Goal: Information Seeking & Learning: Learn about a topic

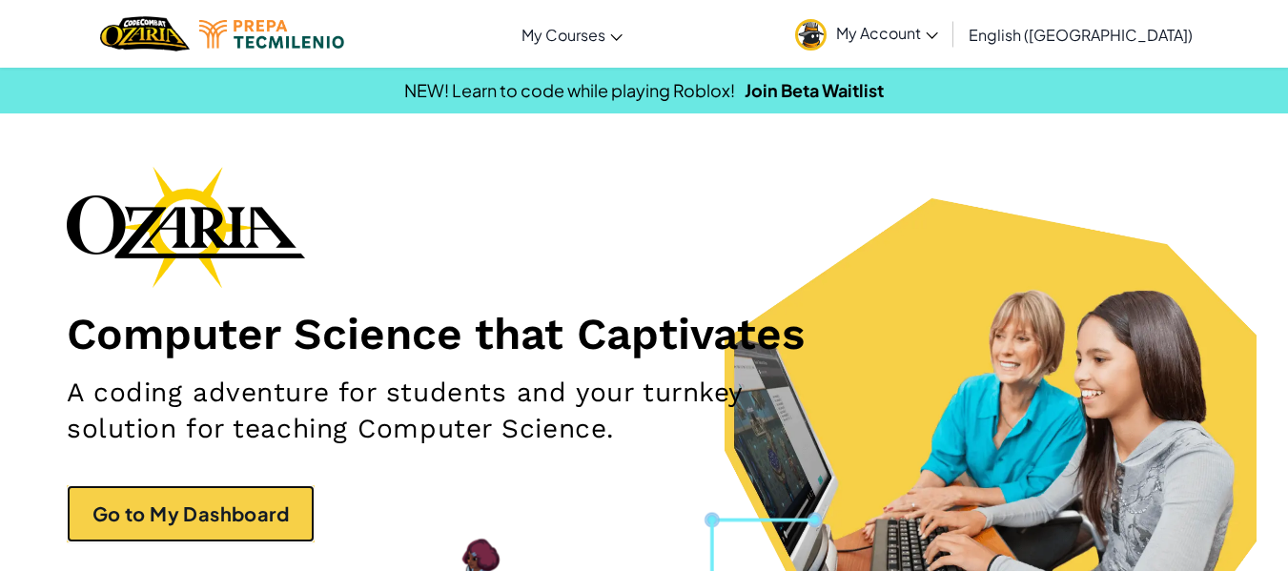
drag, startPoint x: 284, startPoint y: 541, endPoint x: 288, endPoint y: 562, distance: 21.3
click at [284, 541] on link "Go to My Dashboard" at bounding box center [191, 513] width 248 height 57
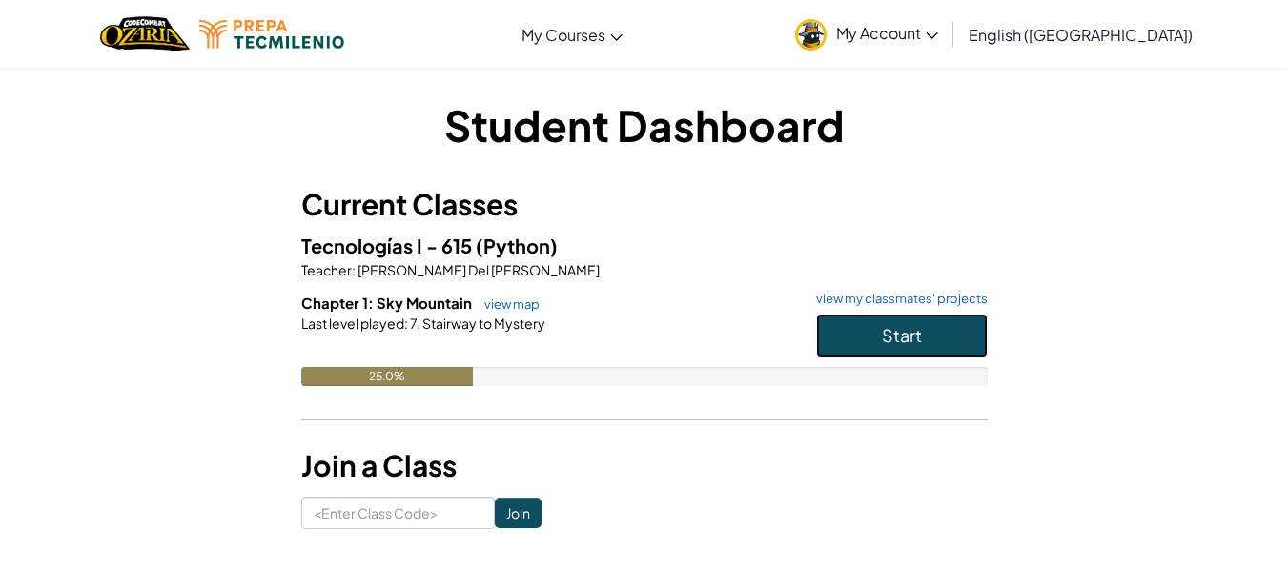
click at [854, 336] on button "Start" at bounding box center [902, 336] width 172 height 44
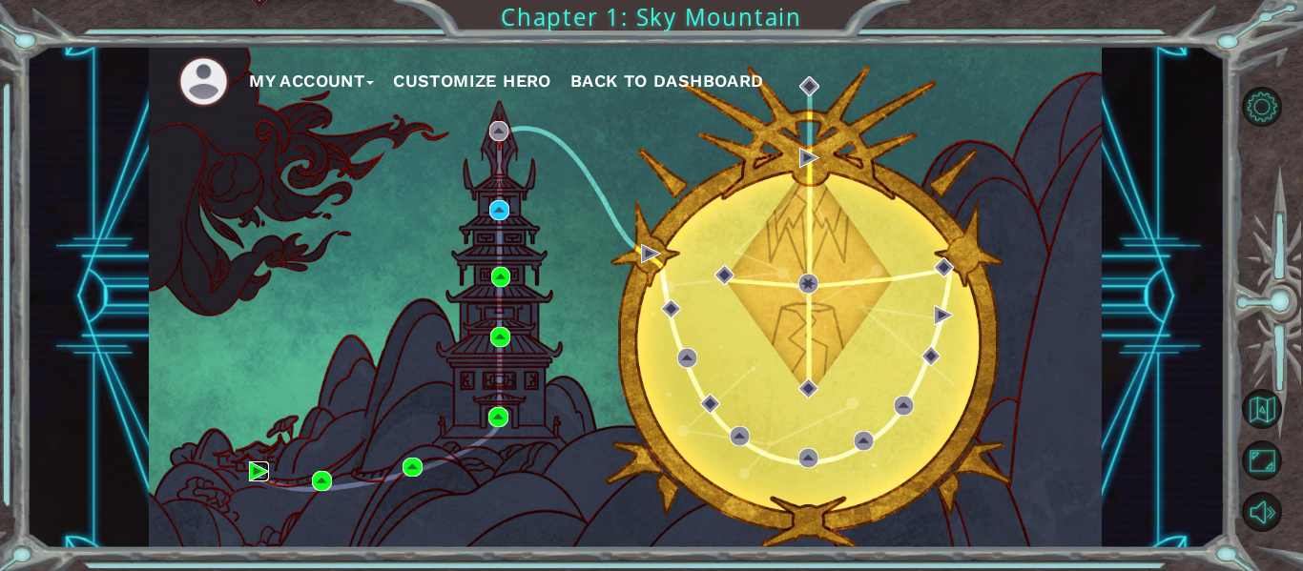
click at [251, 467] on img at bounding box center [259, 472] width 20 height 20
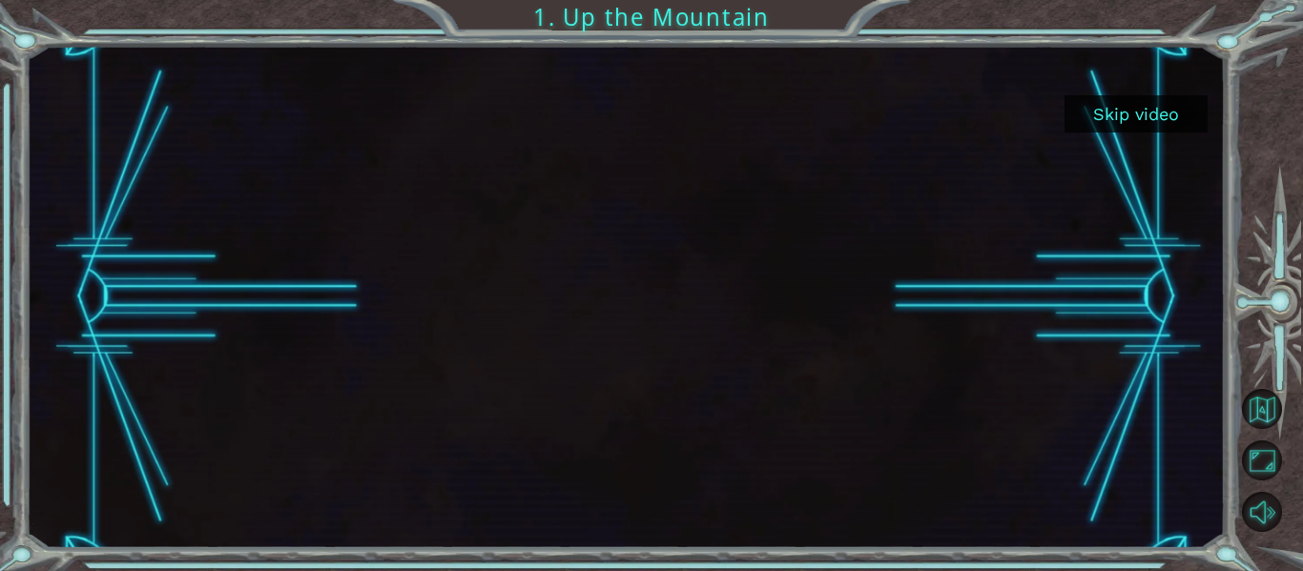
click at [1128, 113] on button "Skip video" at bounding box center [1135, 113] width 143 height 37
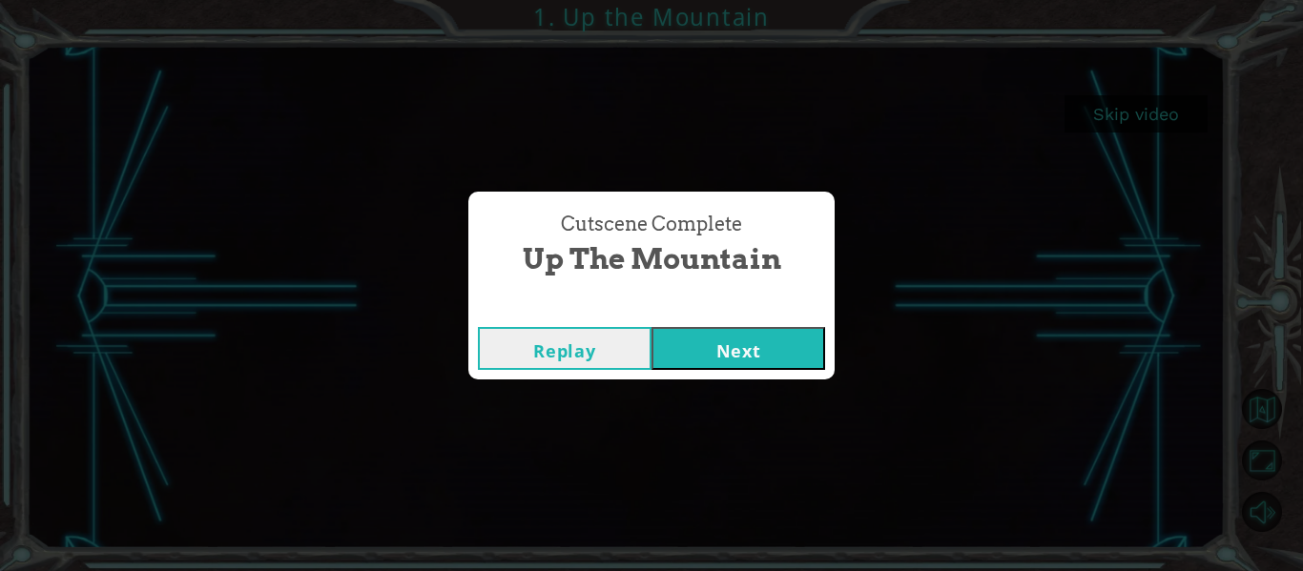
click at [721, 352] on button "Next" at bounding box center [738, 348] width 174 height 43
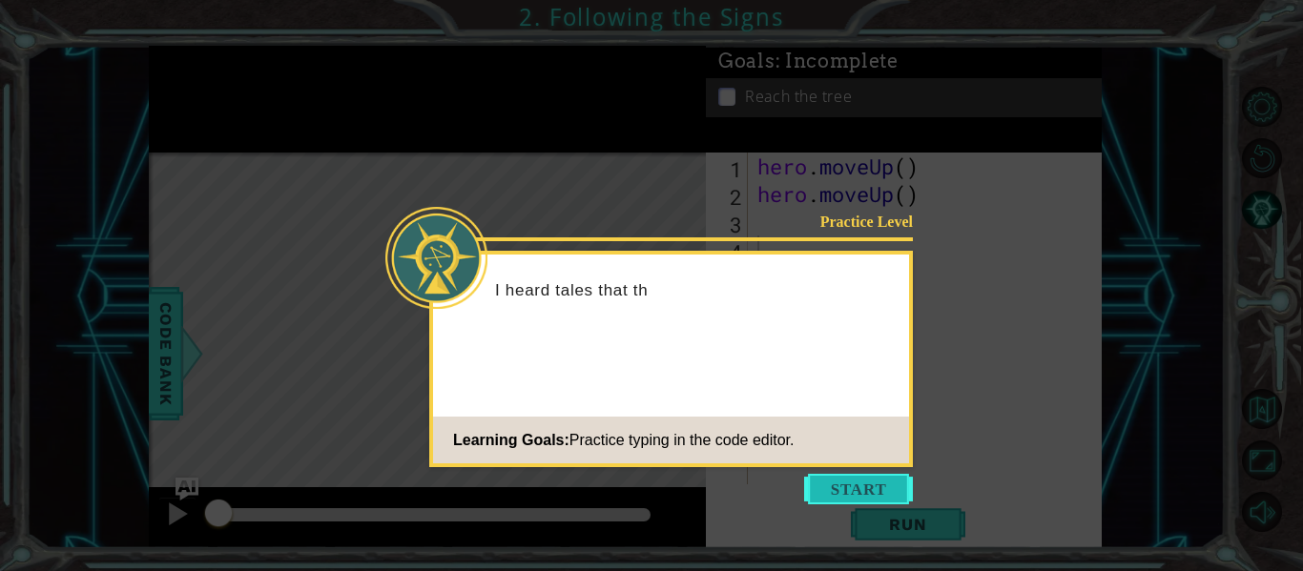
click at [855, 482] on button "Start" at bounding box center [858, 489] width 109 height 31
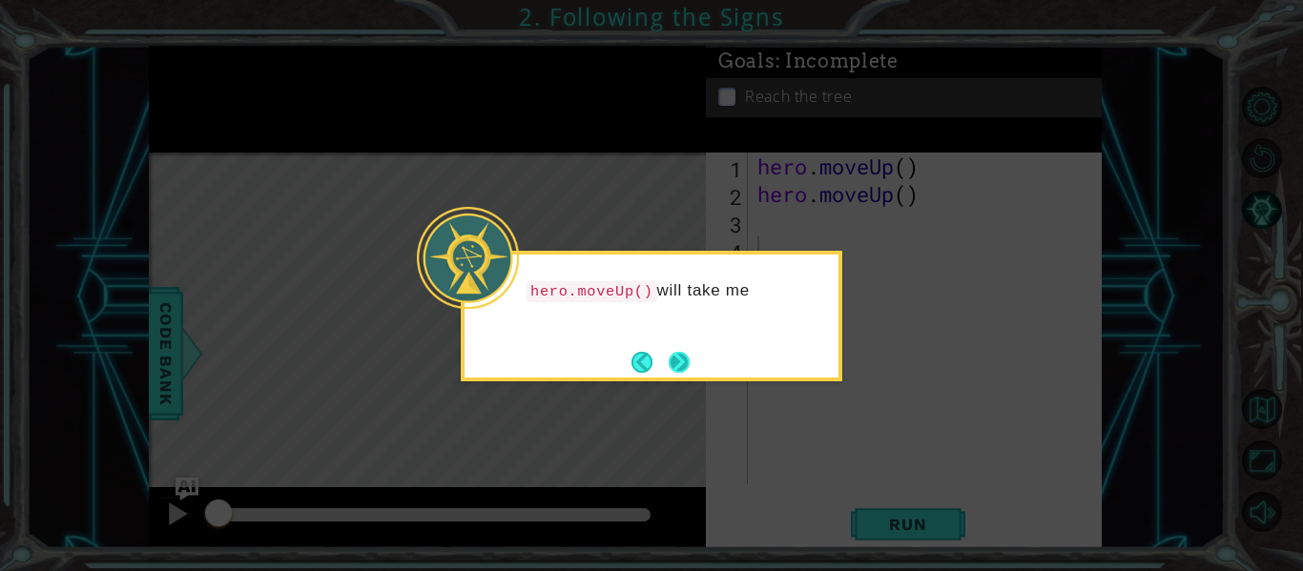
click at [677, 361] on button "Next" at bounding box center [679, 362] width 22 height 22
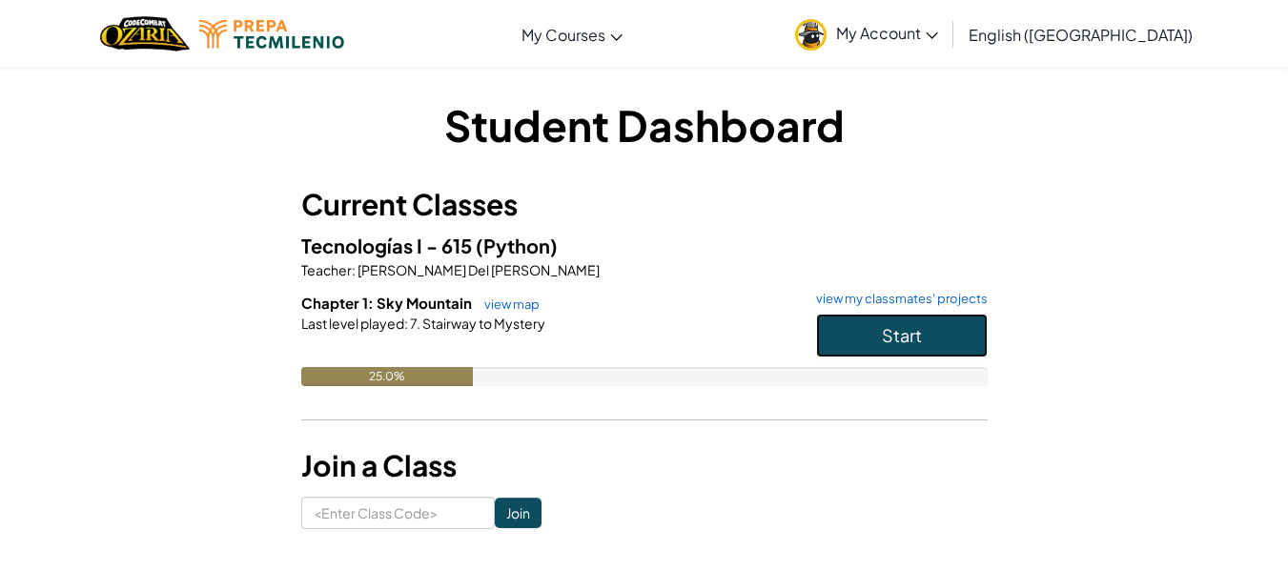
click at [888, 325] on span "Start" at bounding box center [902, 335] width 40 height 22
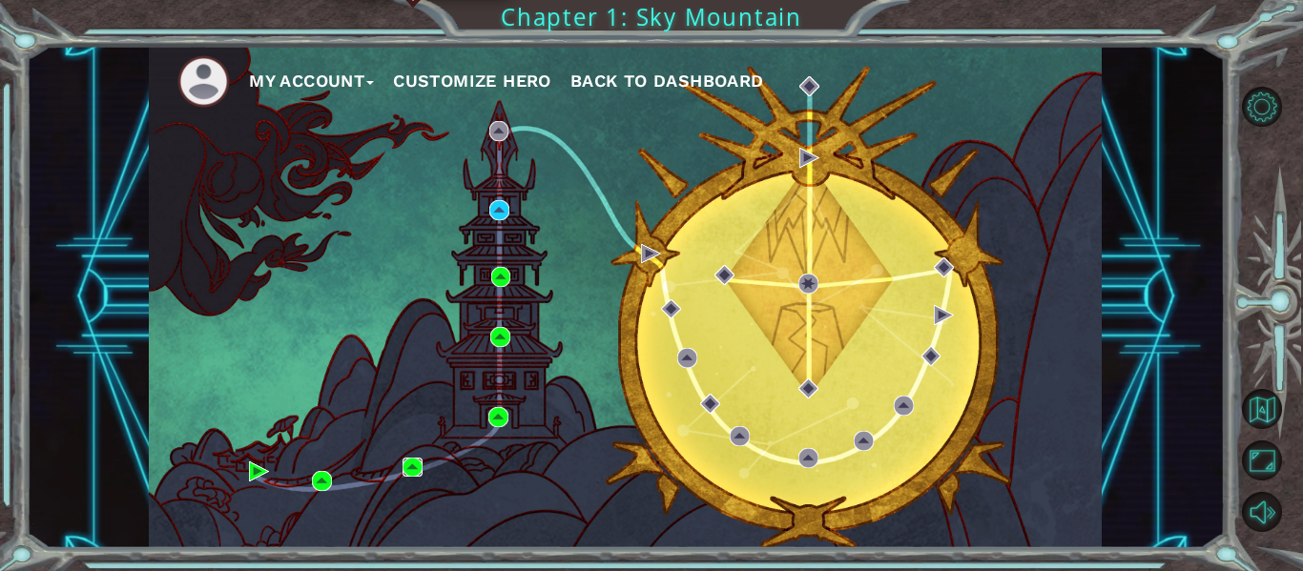
click at [415, 463] on img at bounding box center [412, 468] width 20 height 20
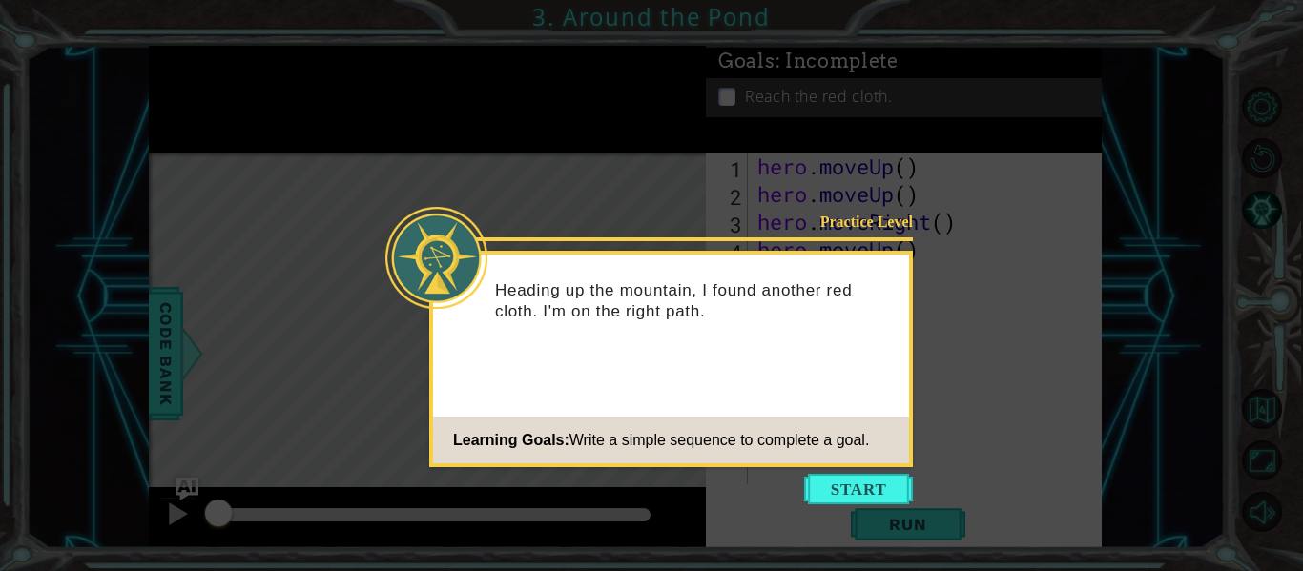
click at [936, 359] on icon at bounding box center [651, 285] width 1303 height 571
click at [835, 480] on button "Start" at bounding box center [858, 489] width 109 height 31
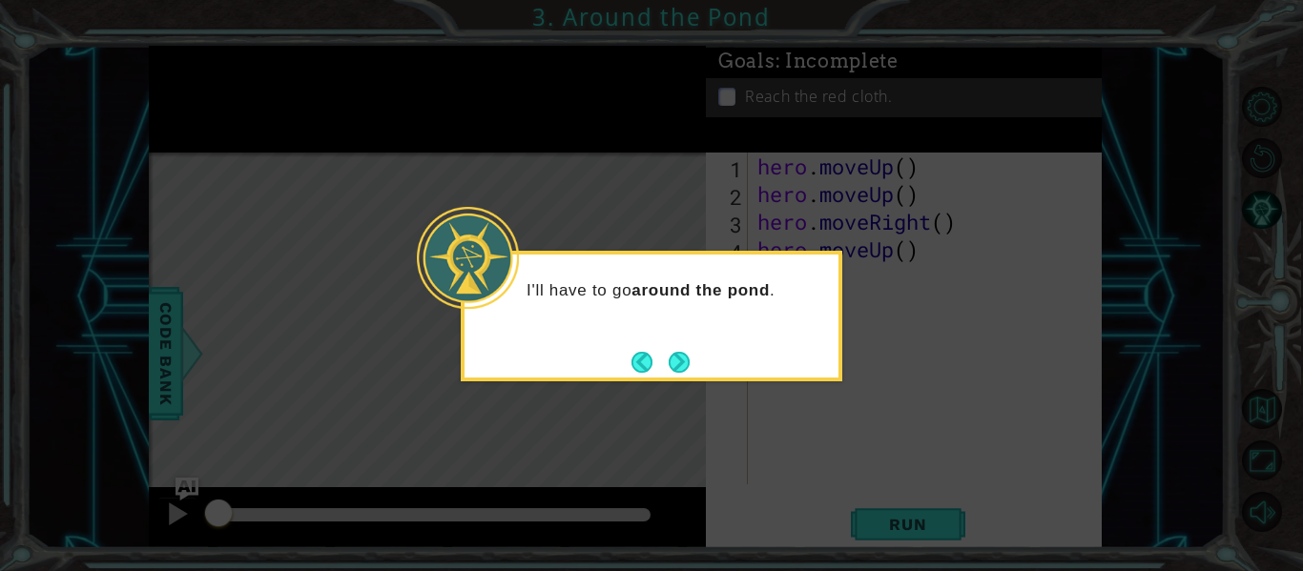
click at [678, 341] on div "I'll have to go around the pond ." at bounding box center [651, 316] width 381 height 131
click at [678, 358] on button "Next" at bounding box center [679, 362] width 22 height 22
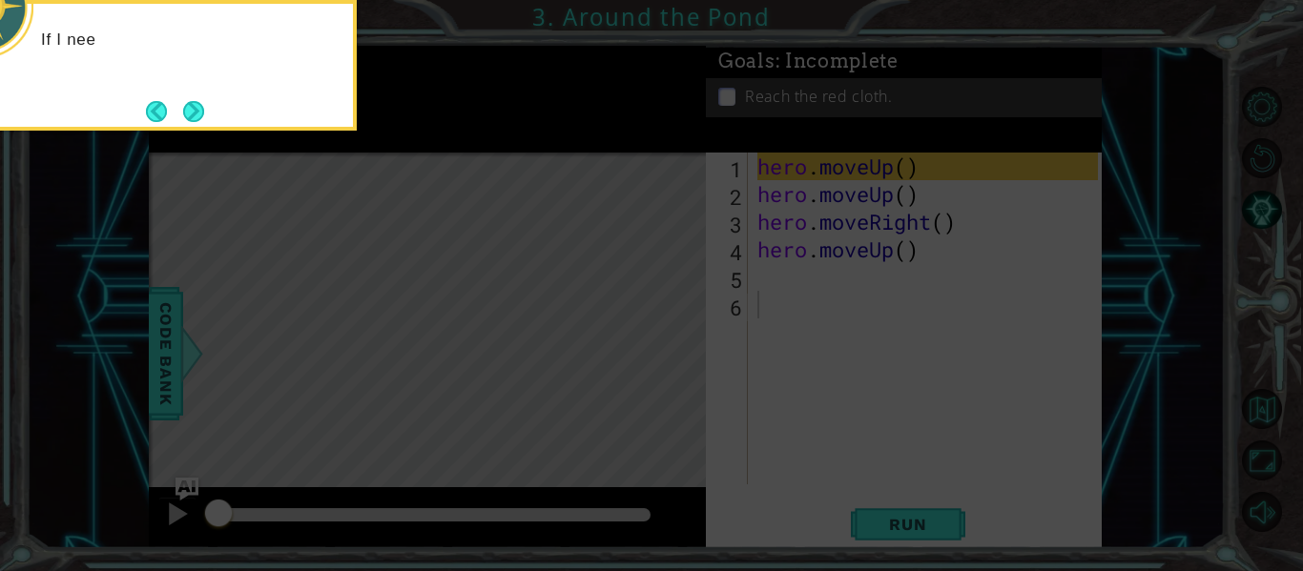
drag, startPoint x: 678, startPoint y: 358, endPoint x: 593, endPoint y: 294, distance: 106.2
click at [678, 357] on icon at bounding box center [651, 285] width 1303 height 571
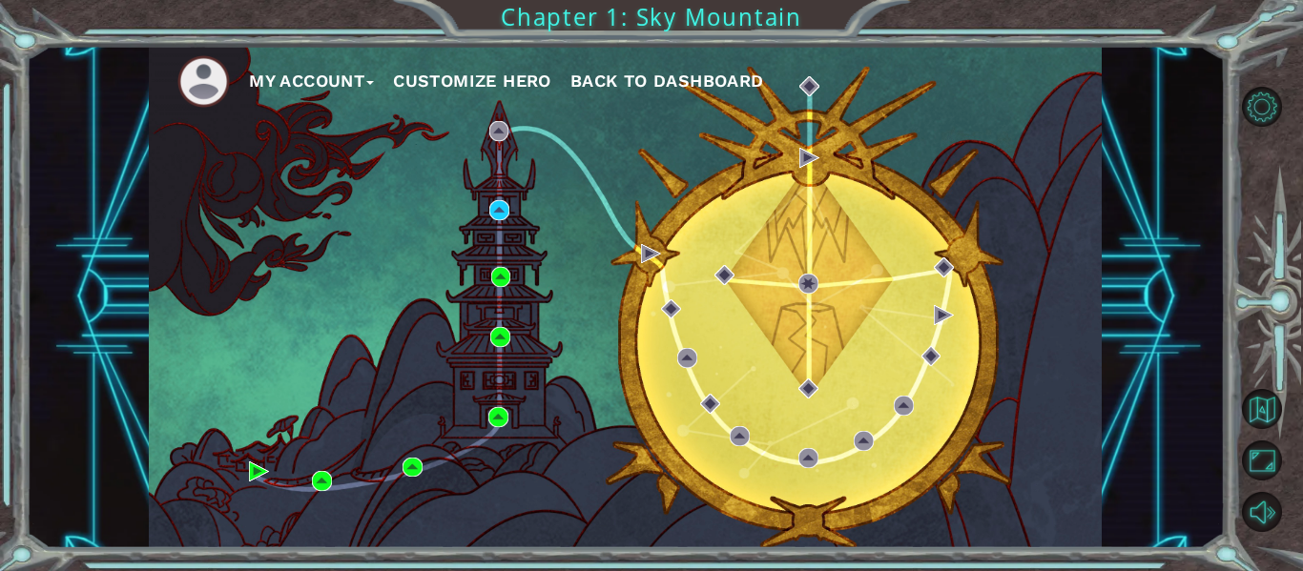
click at [509, 407] on div "My Account Customize Hero Back to Dashboard" at bounding box center [625, 297] width 953 height 503
click at [498, 414] on img at bounding box center [498, 417] width 20 height 20
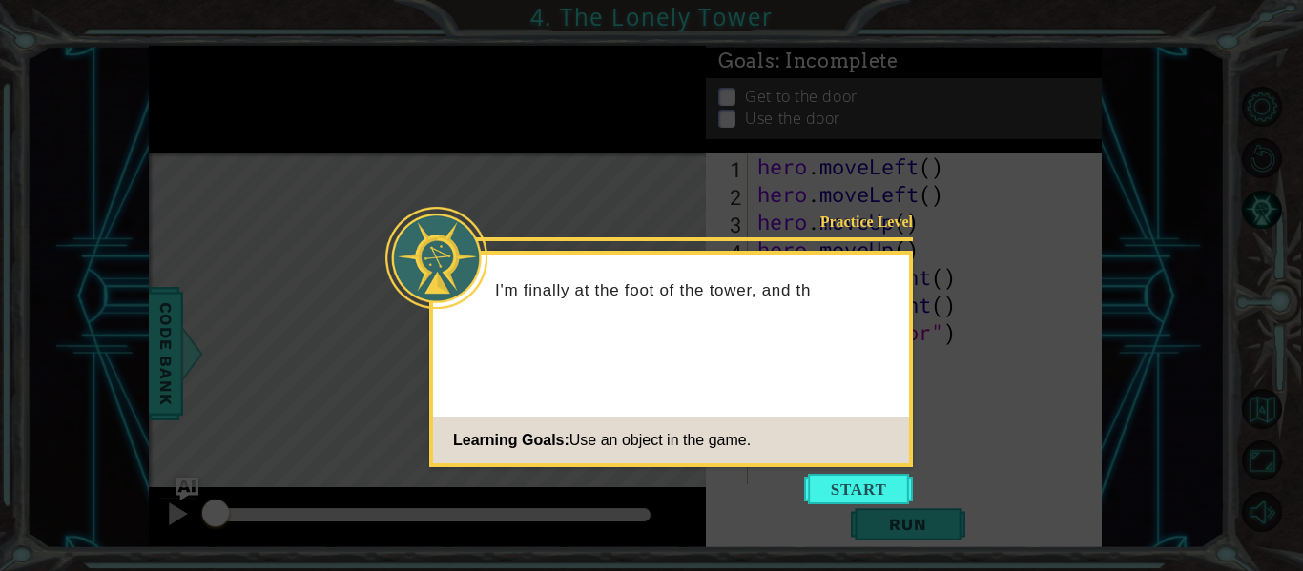
click at [852, 471] on icon at bounding box center [651, 285] width 1303 height 571
click at [844, 497] on button "Start" at bounding box center [858, 489] width 109 height 31
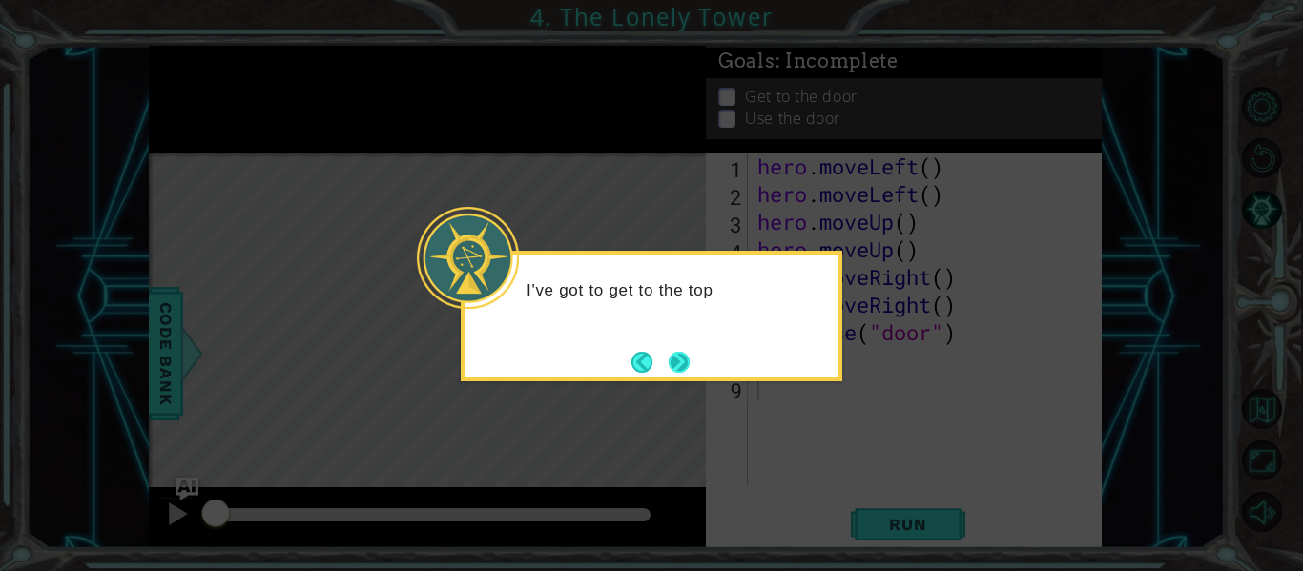
click at [680, 354] on button "Next" at bounding box center [678, 362] width 21 height 21
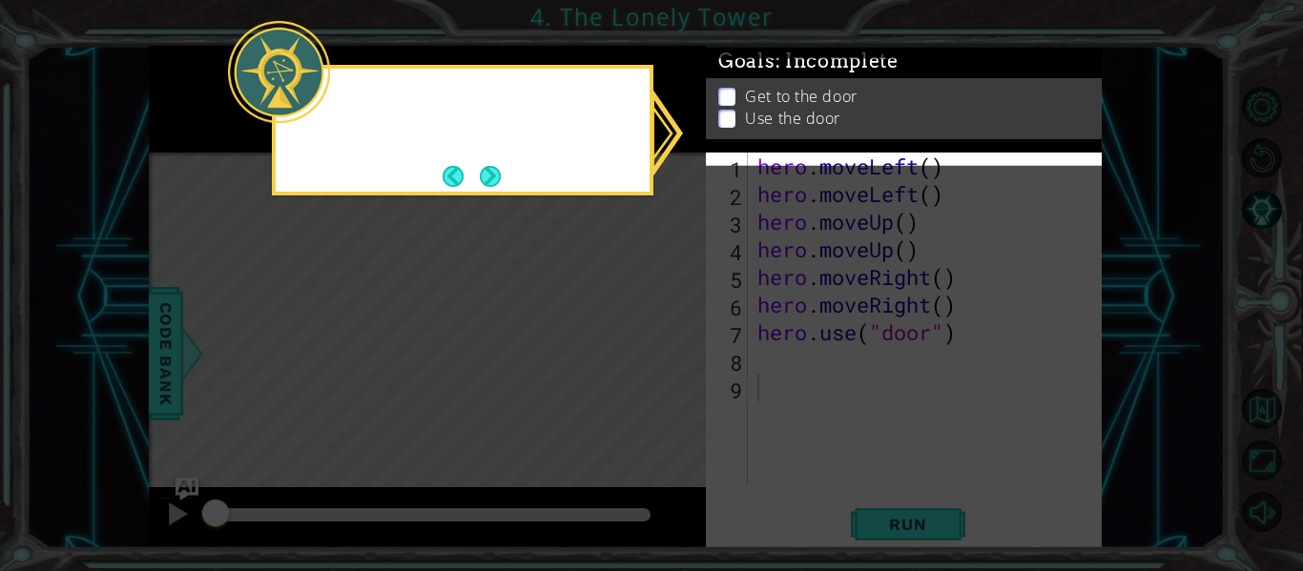
click at [680, 354] on icon at bounding box center [651, 285] width 1303 height 571
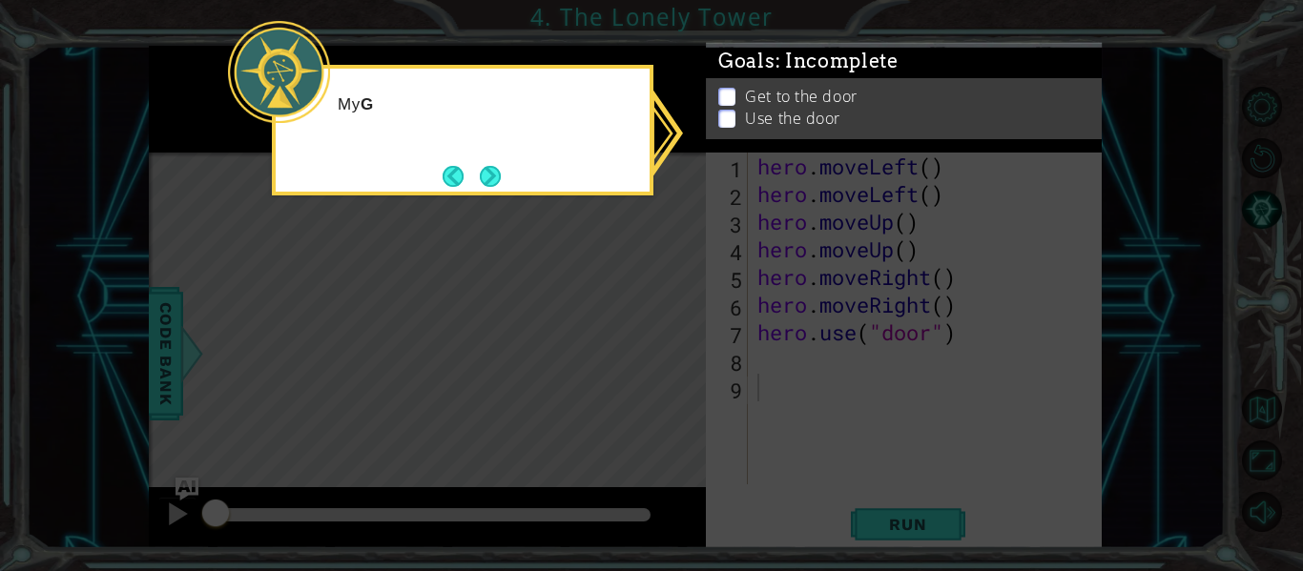
click at [762, 353] on icon at bounding box center [651, 285] width 1303 height 571
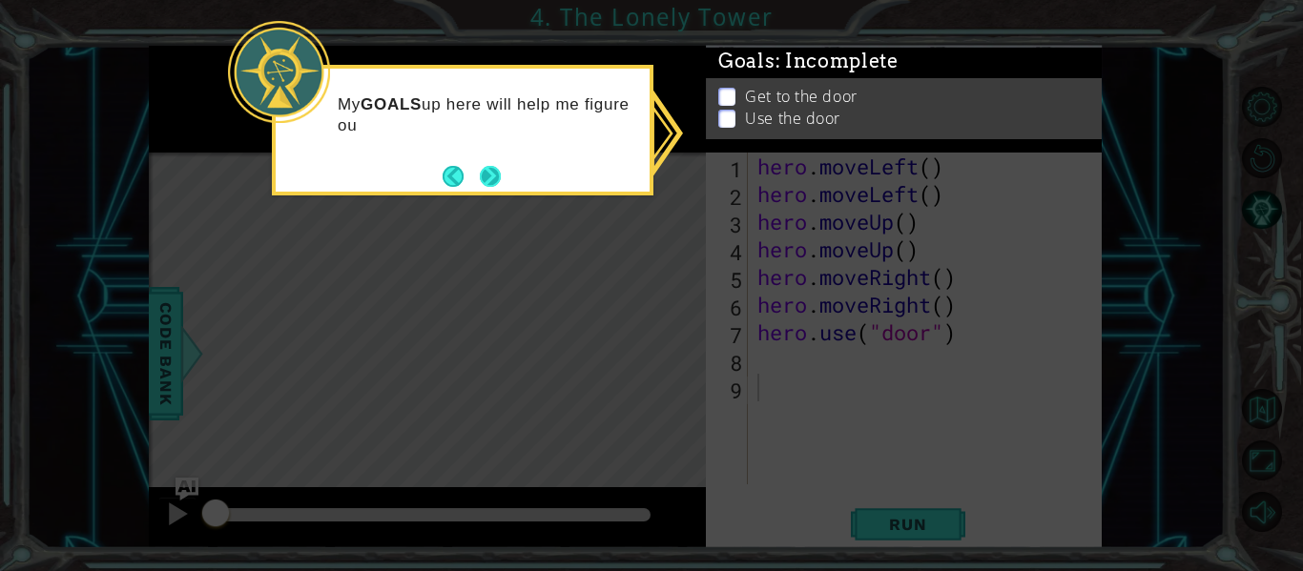
click at [486, 166] on button "Next" at bounding box center [490, 176] width 21 height 21
click at [486, 163] on icon at bounding box center [651, 285] width 1303 height 571
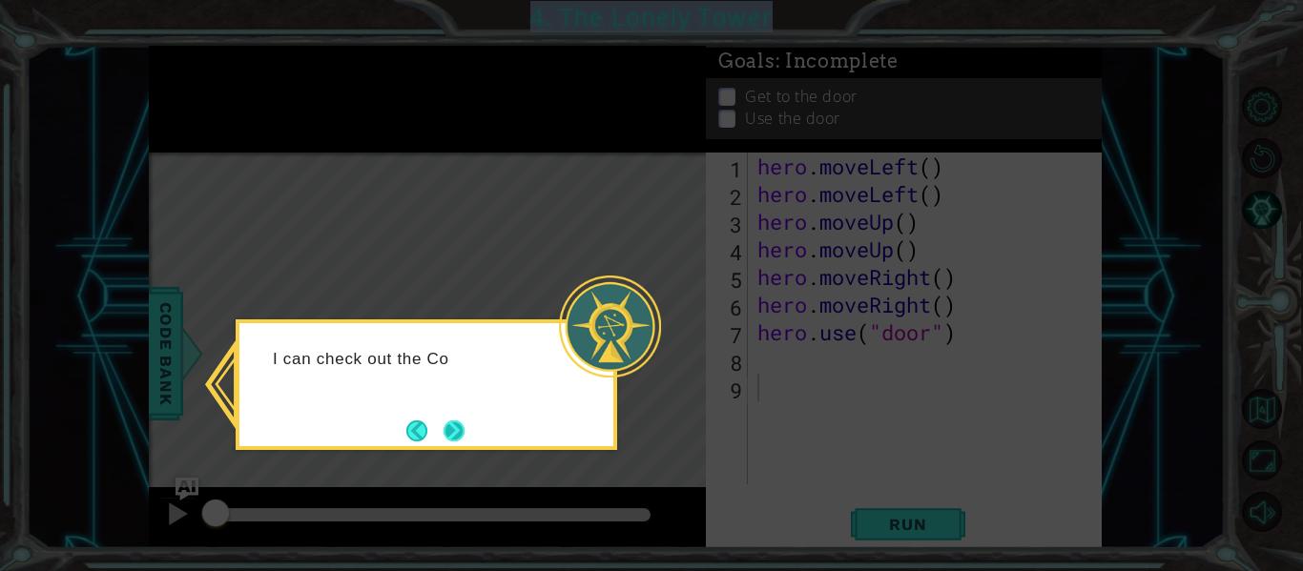
click at [456, 436] on button "Next" at bounding box center [453, 431] width 21 height 21
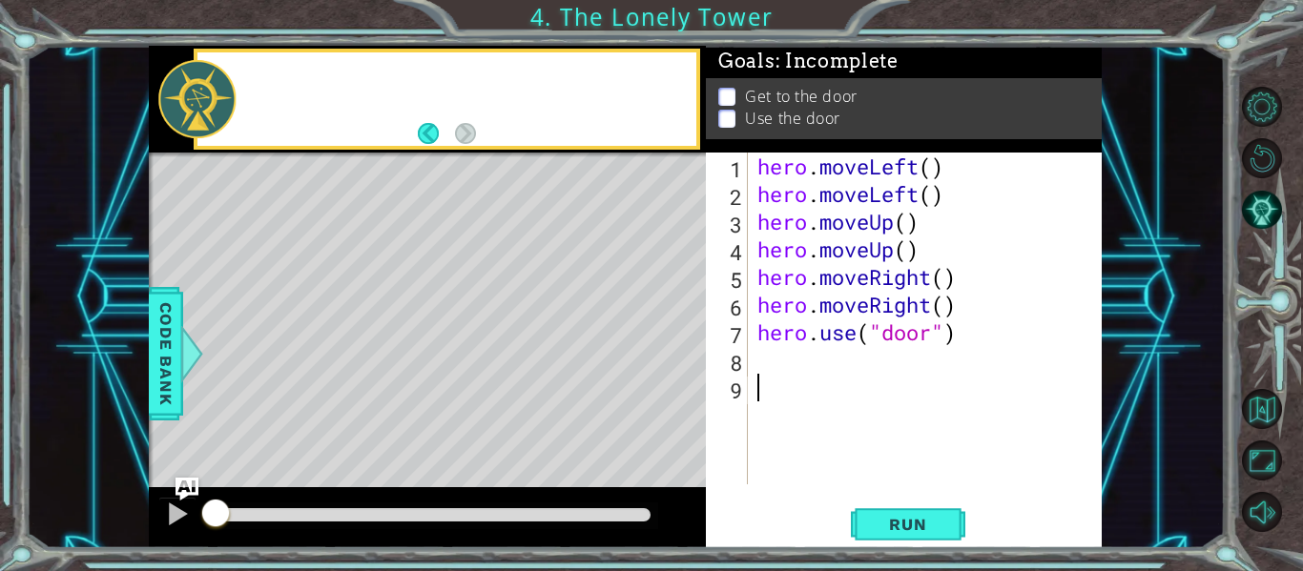
click at [456, 436] on div "Level Map" at bounding box center [589, 434] width 881 height 562
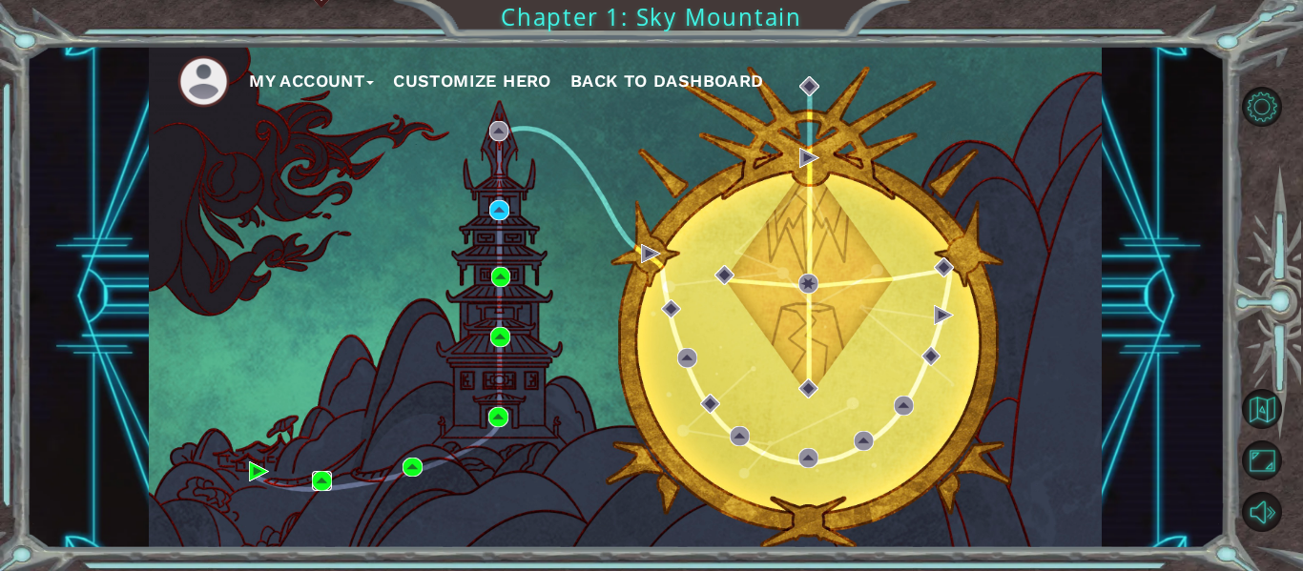
click at [318, 483] on img at bounding box center [322, 481] width 20 height 20
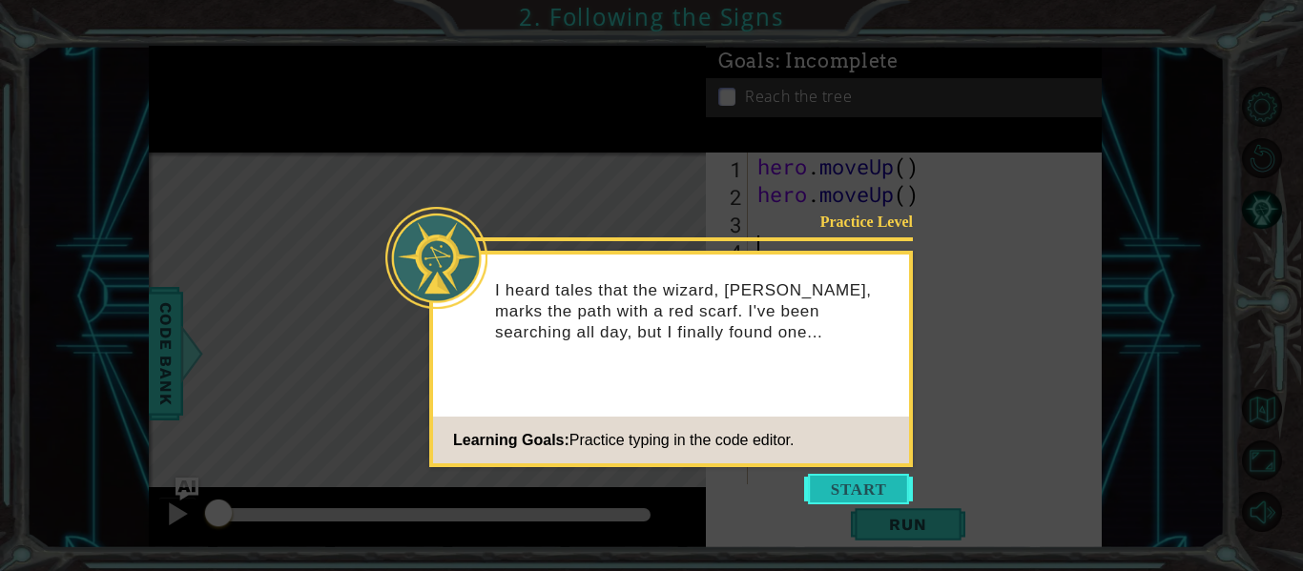
click at [826, 484] on button "Start" at bounding box center [858, 489] width 109 height 31
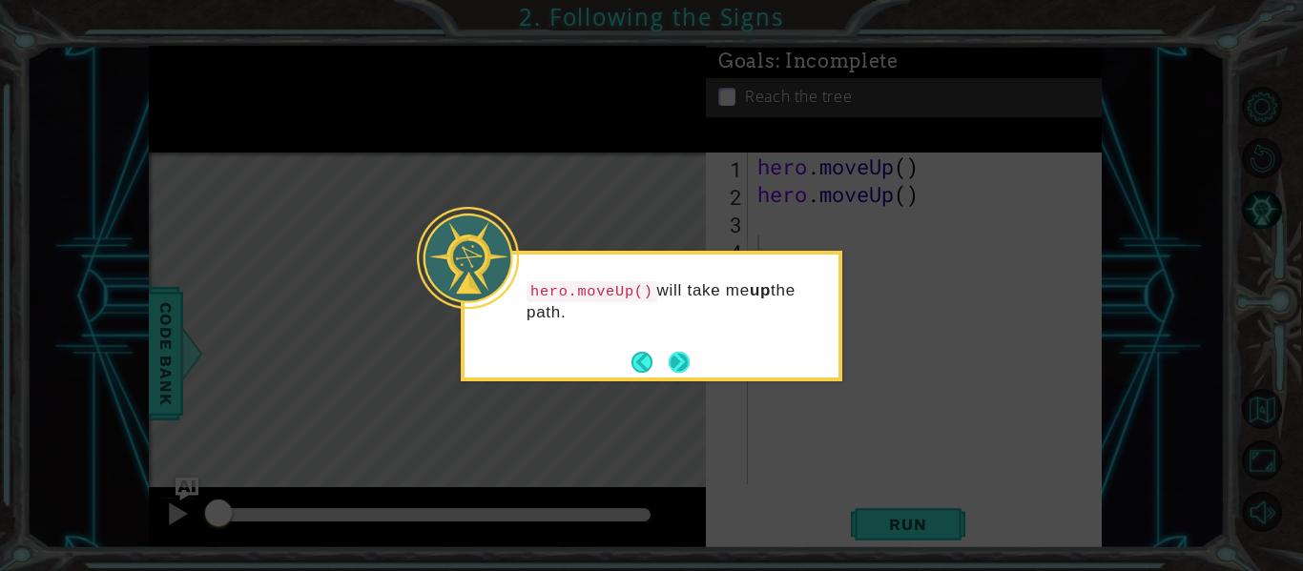
click at [670, 366] on button "Next" at bounding box center [678, 362] width 21 height 21
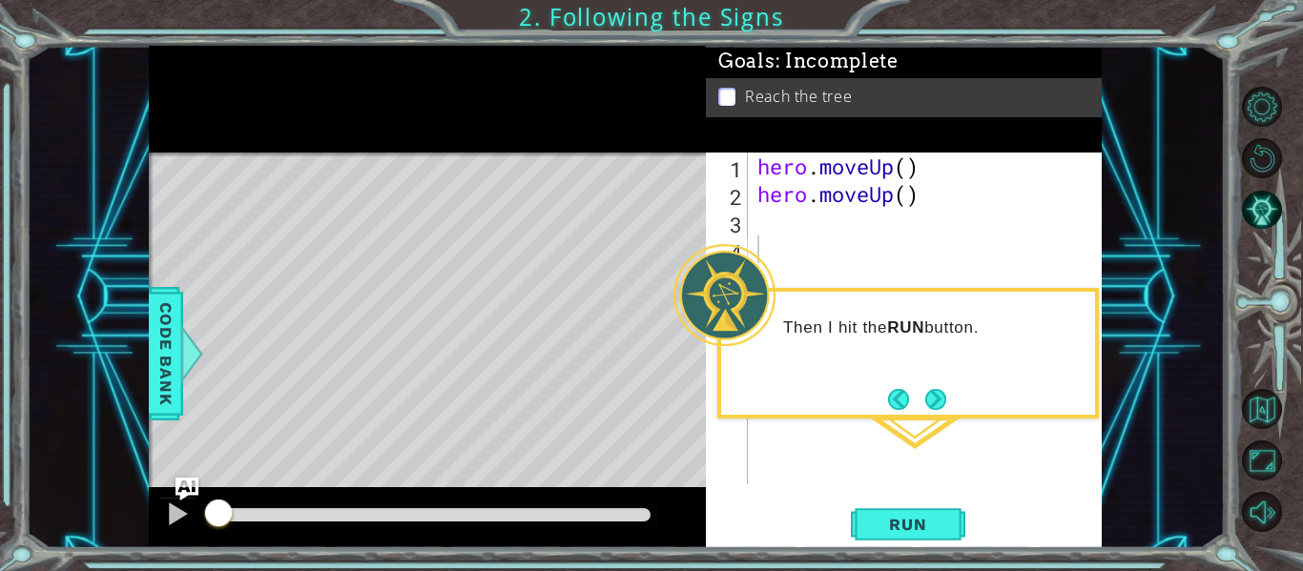
click at [944, 377] on div "Then I hit the RUN button." at bounding box center [907, 353] width 381 height 131
click at [942, 390] on button "Next" at bounding box center [936, 399] width 22 height 22
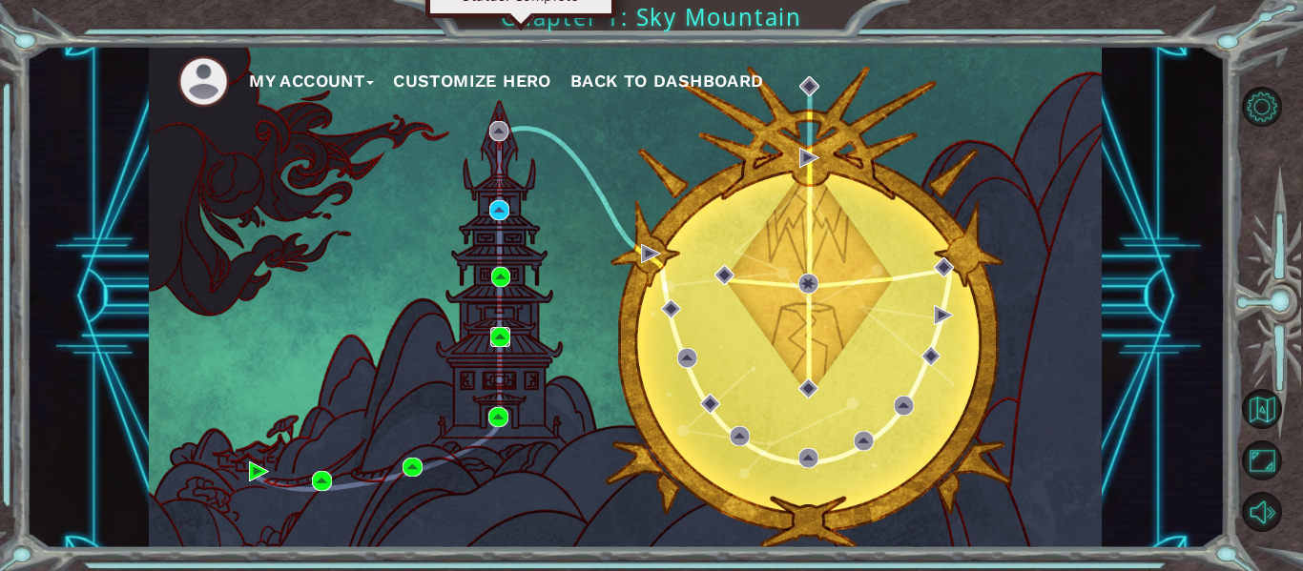
click at [498, 338] on img at bounding box center [500, 337] width 20 height 20
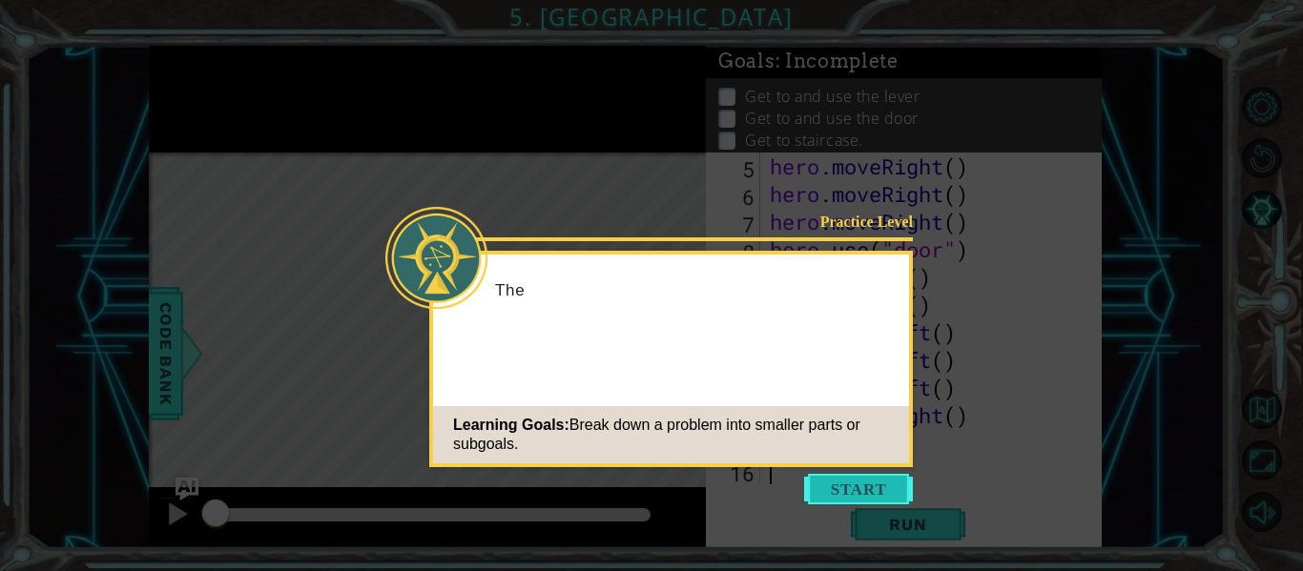
scroll to position [111, 0]
click at [868, 488] on button "Start" at bounding box center [858, 489] width 109 height 31
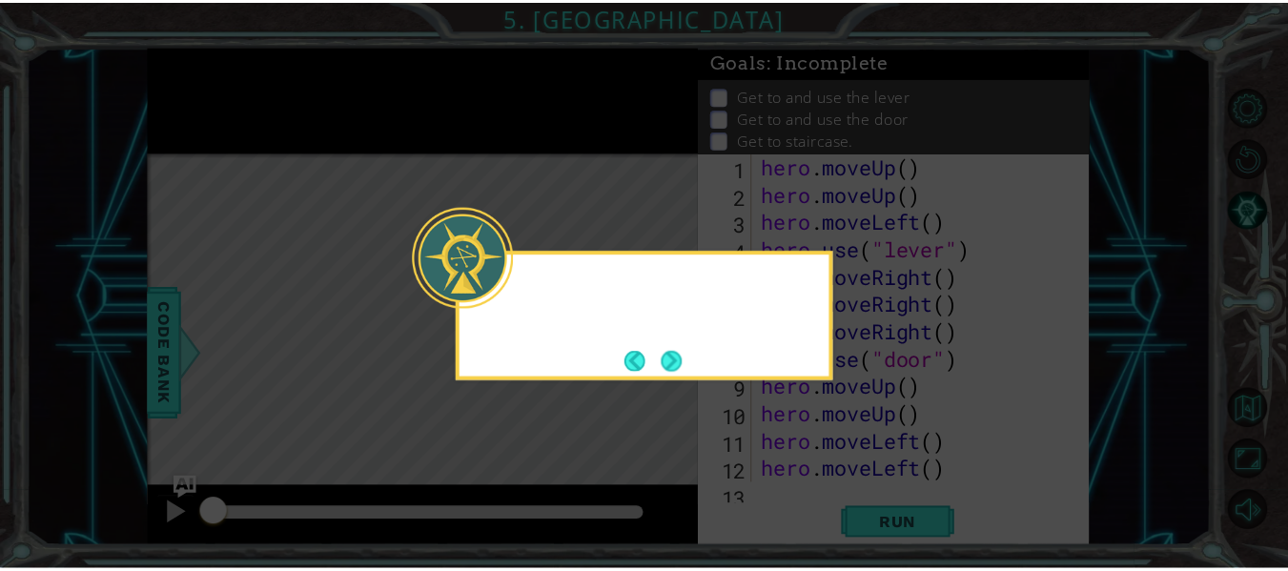
scroll to position [0, 0]
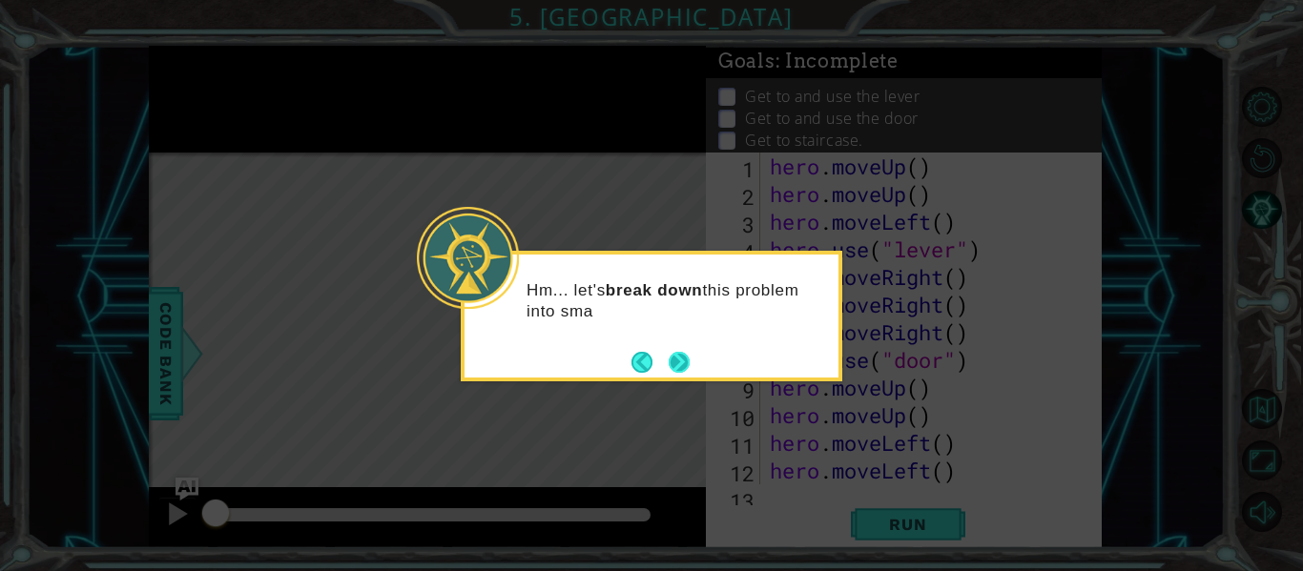
click at [686, 357] on button "Next" at bounding box center [678, 362] width 21 height 21
